Goal: Find specific page/section: Find specific page/section

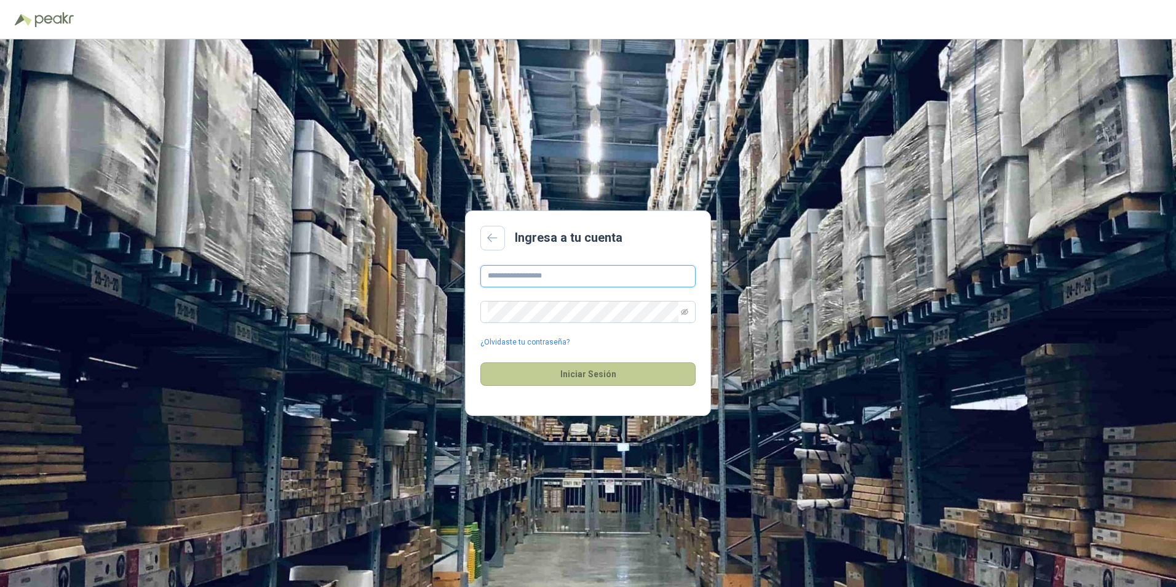
type input "**********"
click at [585, 378] on button "Iniciar Sesión" at bounding box center [587, 373] width 215 height 23
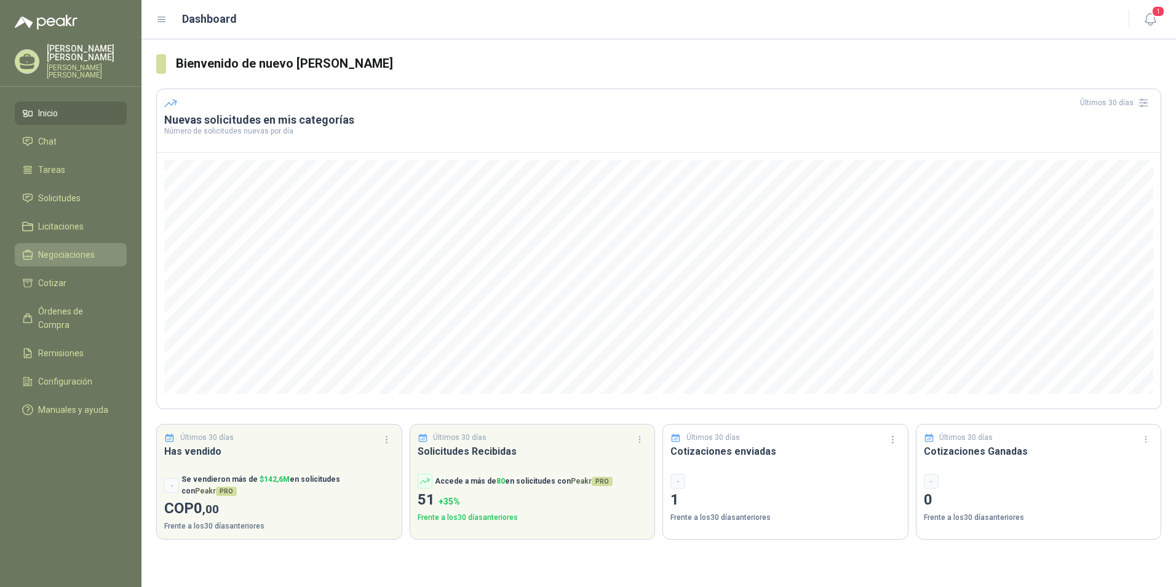
click at [58, 253] on span "Negociaciones" at bounding box center [66, 255] width 57 height 14
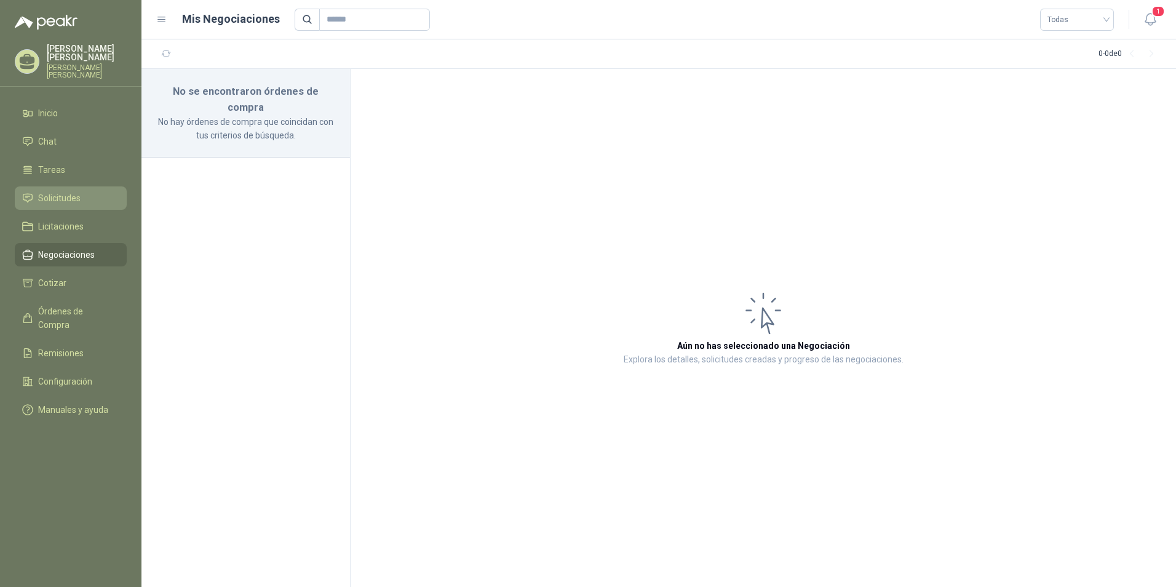
click at [53, 196] on span "Solicitudes" at bounding box center [59, 198] width 42 height 14
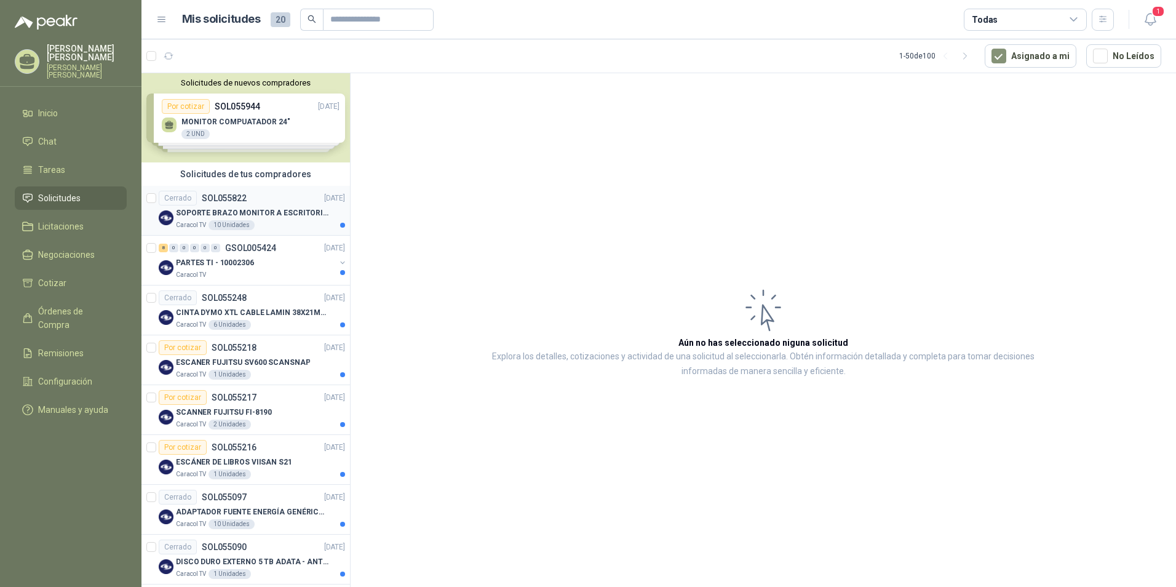
click at [245, 207] on p "SOPORTE BRAZO MONITOR A ESCRITORIO NBF80" at bounding box center [252, 213] width 153 height 12
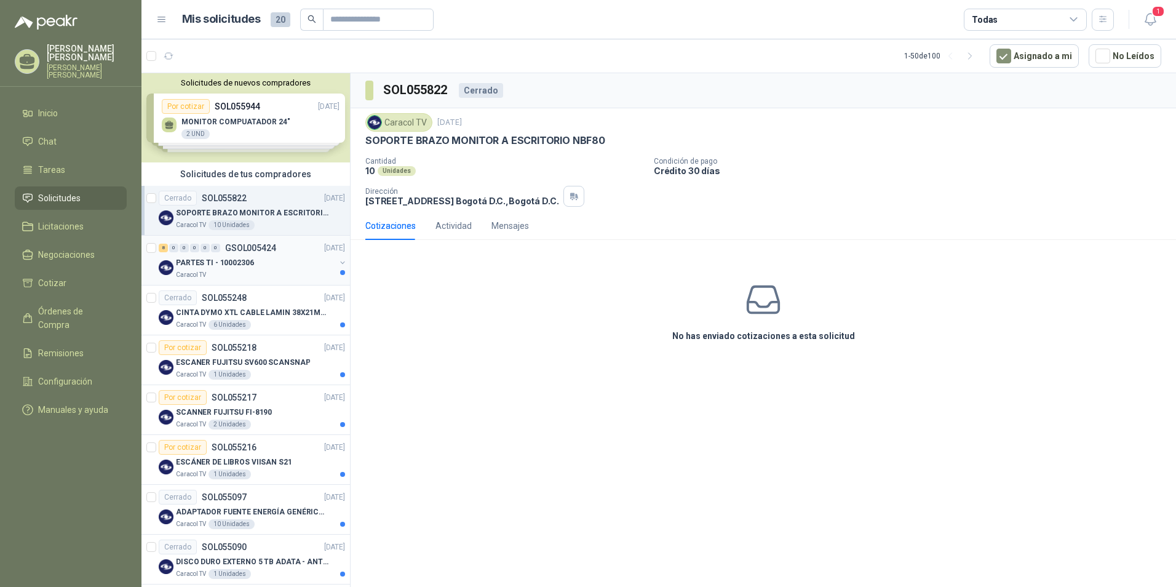
drag, startPoint x: 231, startPoint y: 264, endPoint x: 290, endPoint y: 270, distance: 60.0
click at [231, 264] on p "PARTES TI - 10002306" at bounding box center [215, 263] width 78 height 12
